Goal: Use online tool/utility: Utilize a website feature to perform a specific function

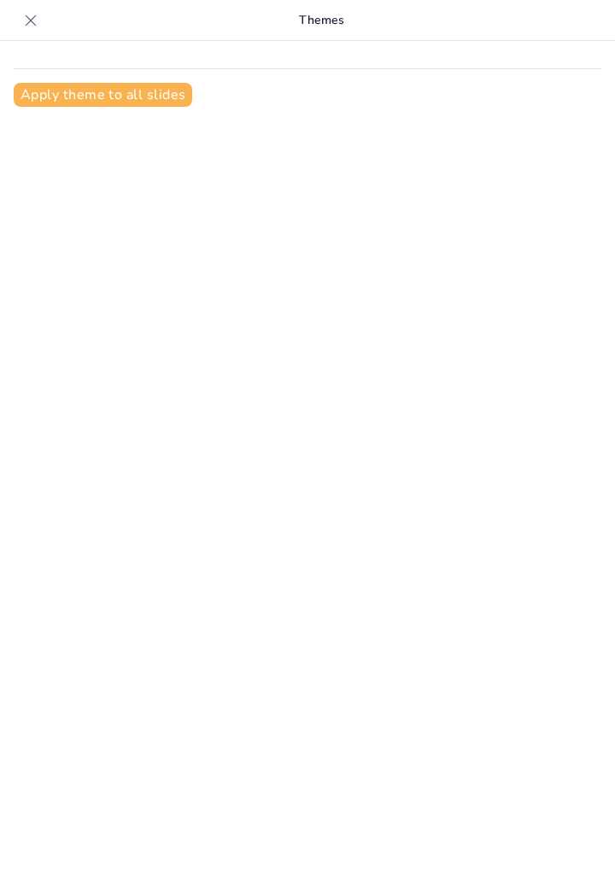
type input "Pengaruh Tenaga Endogen dan Eksogen terhadap Bentuk Permukaan Bumi"
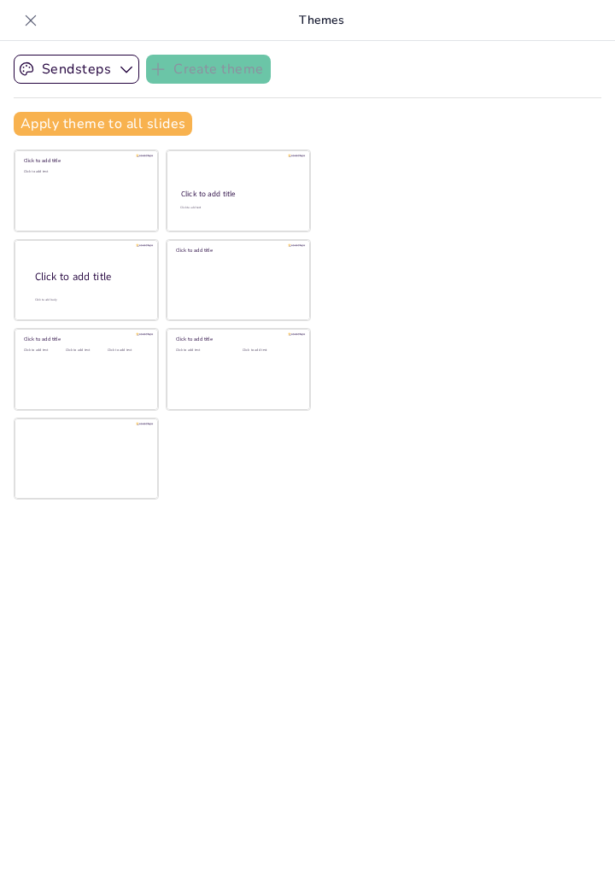
click at [40, 174] on div "Click to add text" at bounding box center [85, 196] width 122 height 53
click at [61, 219] on div "Click to add text" at bounding box center [85, 196] width 122 height 53
click at [516, 383] on div "Sendsteps Create theme Apply theme to all slides Click to add title Click to ad…" at bounding box center [307, 468] width 615 height 854
click at [55, 285] on div at bounding box center [86, 280] width 143 height 81
click at [46, 293] on div at bounding box center [86, 280] width 143 height 81
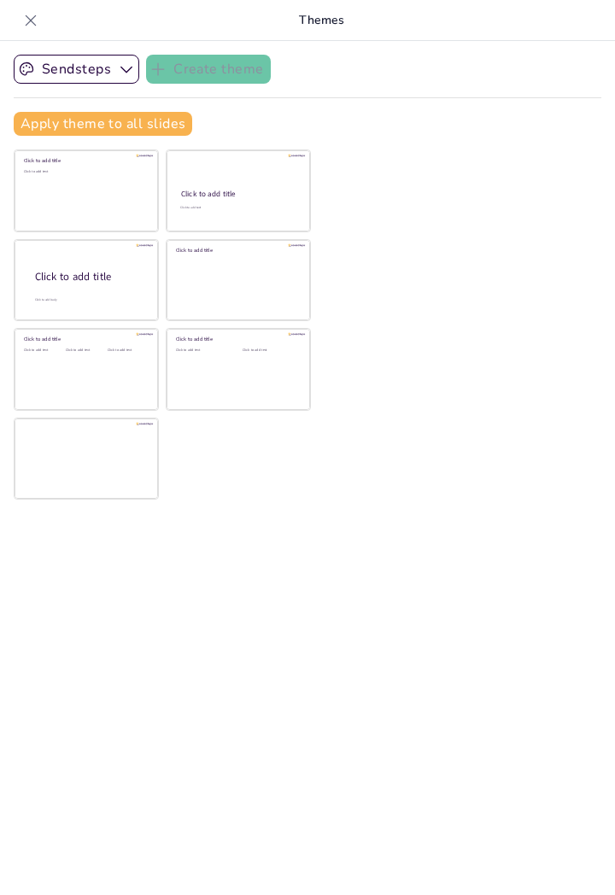
click at [492, 290] on div "Sendsteps Create theme Apply theme to all slides Click to add title Click to ad…" at bounding box center [307, 468] width 615 height 854
click at [36, 79] on button "Sendsteps" at bounding box center [76, 69] width 125 height 29
click at [41, 130] on div at bounding box center [39, 130] width 10 height 10
click at [274, 348] on div "Click to add text" at bounding box center [269, 350] width 54 height 4
click at [296, 385] on div "Click to add text" at bounding box center [269, 374] width 54 height 53
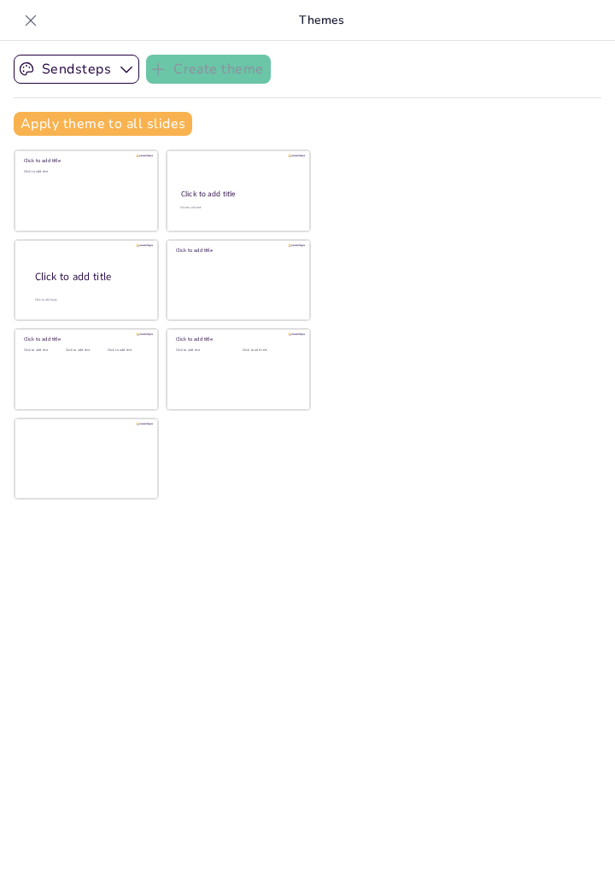
click at [296, 378] on div "Click to add text" at bounding box center [269, 374] width 54 height 53
click at [296, 376] on div "Click to add text" at bounding box center [269, 374] width 54 height 53
click at [296, 382] on div "Click to add text" at bounding box center [269, 374] width 54 height 53
click at [296, 385] on div "Click to add text" at bounding box center [269, 374] width 54 height 53
click at [43, 195] on div "Click to add text" at bounding box center [85, 196] width 122 height 53
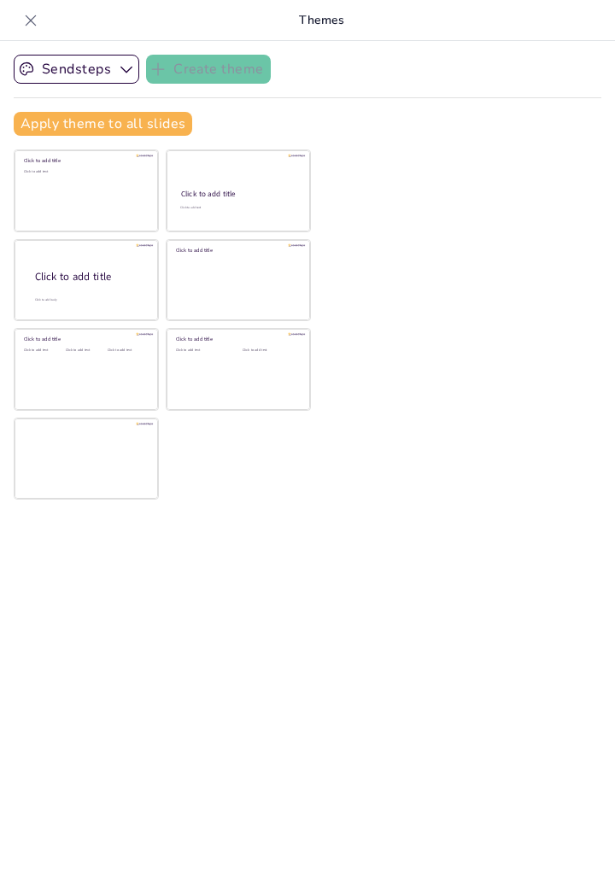
click at [76, 173] on div "Click to add text" at bounding box center [85, 196] width 122 height 53
click at [71, 170] on div "Click to add text" at bounding box center [85, 196] width 122 height 53
click at [131, 131] on button "Apply theme to all slides" at bounding box center [103, 124] width 178 height 24
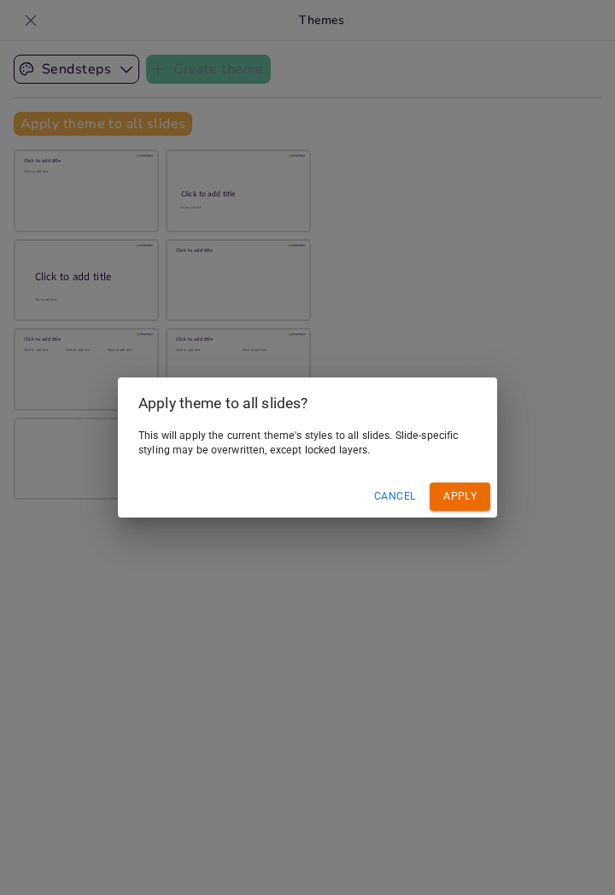
click at [119, 440] on div "This will apply the current theme's styles to all slides. Slide-specific stylin…" at bounding box center [307, 451] width 379 height 47
click at [32, 203] on div "Apply theme to all slides? This will apply the current theme's styles to all sl…" at bounding box center [307, 447] width 615 height 895
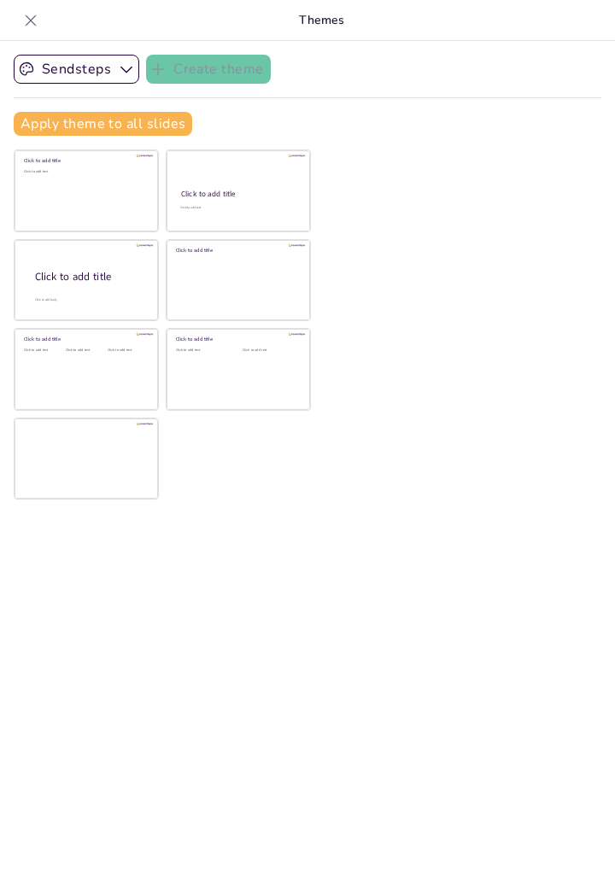
click at [137, 448] on div at bounding box center [86, 458] width 143 height 81
click at [158, 463] on div at bounding box center [86, 458] width 143 height 81
click at [158, 458] on div at bounding box center [86, 458] width 143 height 81
click at [158, 473] on div at bounding box center [86, 458] width 143 height 81
